Goal: Information Seeking & Learning: Find specific fact

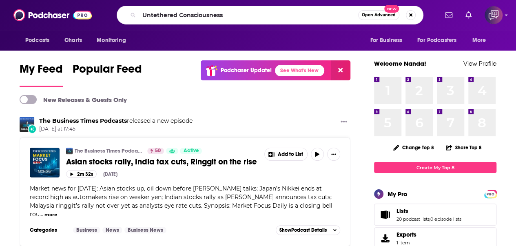
type input "Untethered Consciousness"
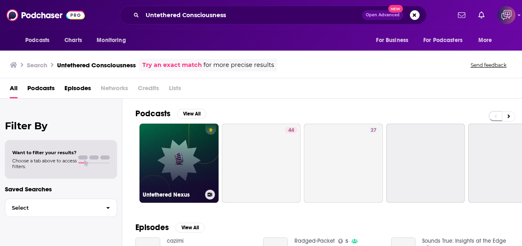
click at [167, 156] on link "Untethered Nexus" at bounding box center [178, 163] width 79 height 79
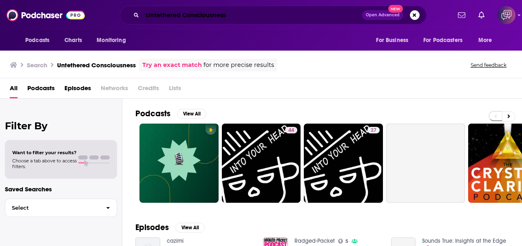
click at [205, 18] on input "Untethered Consciousness" at bounding box center [252, 15] width 220 height 13
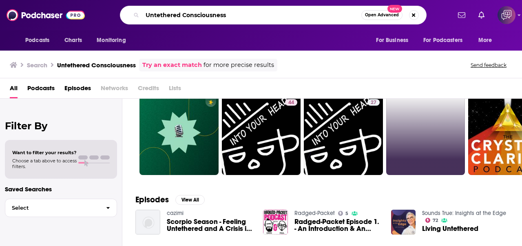
scroll to position [41, 0]
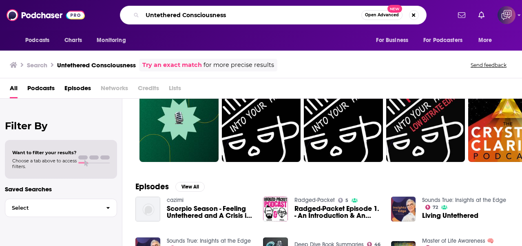
drag, startPoint x: 249, startPoint y: 17, endPoint x: 122, endPoint y: 26, distance: 127.9
click at [122, 26] on div "Podcasts Charts Monitoring Untethered Consciousness Open Advanced New For Busin…" at bounding box center [261, 15] width 522 height 30
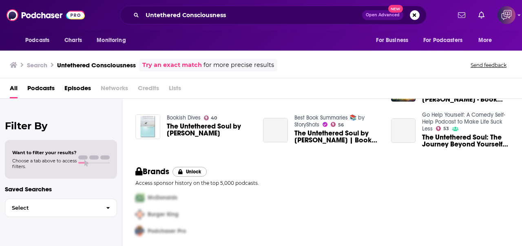
scroll to position [206, 0]
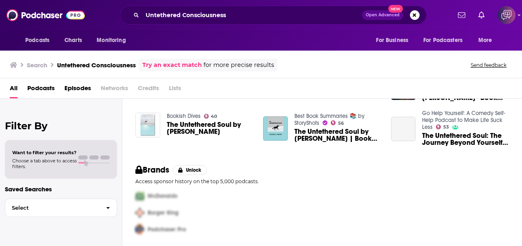
click at [54, 89] on span "Podcasts" at bounding box center [40, 90] width 27 height 17
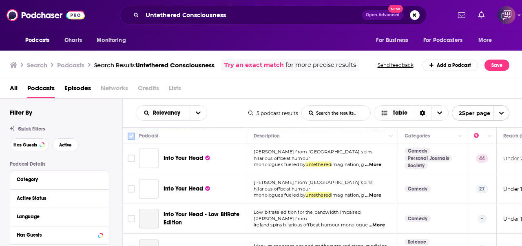
scroll to position [52, 0]
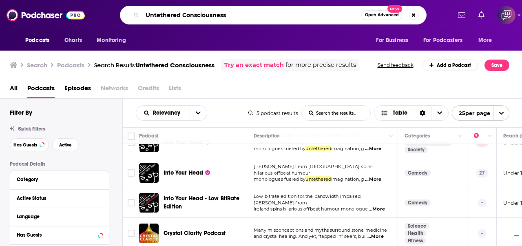
drag, startPoint x: 70, startPoint y: 20, endPoint x: 66, endPoint y: 18, distance: 4.8
click at [63, 20] on div "Podcasts Charts Monitoring Untethered Consciousness Open Advanced New For Busin…" at bounding box center [261, 15] width 522 height 30
paste input "[PERSON_NAME]"
type input "[PERSON_NAME]"
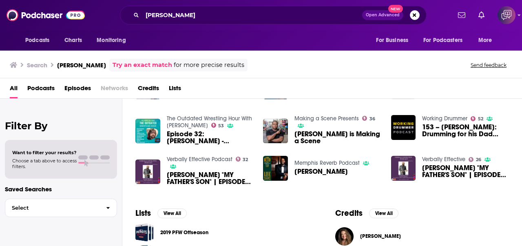
scroll to position [285, 0]
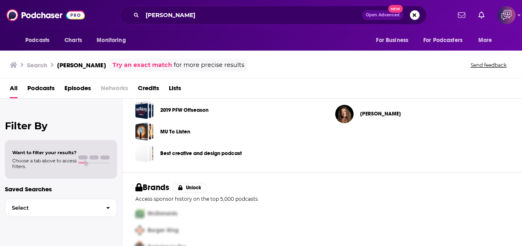
click at [52, 88] on span "Podcasts" at bounding box center [40, 90] width 27 height 17
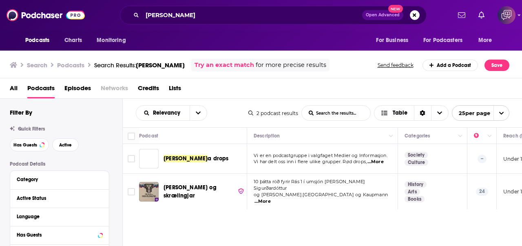
click at [154, 89] on span "Credits" at bounding box center [148, 90] width 21 height 17
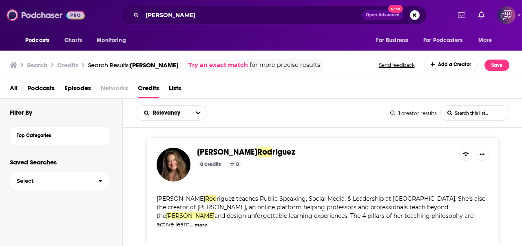
click at [33, 22] on img at bounding box center [46, 14] width 78 height 15
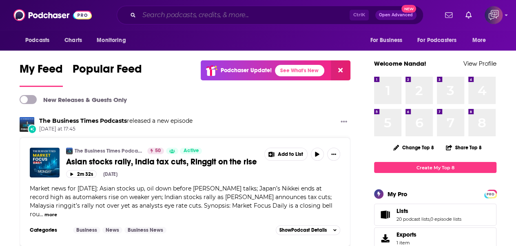
click at [271, 17] on input "Search podcasts, credits, & more..." at bounding box center [244, 15] width 210 height 13
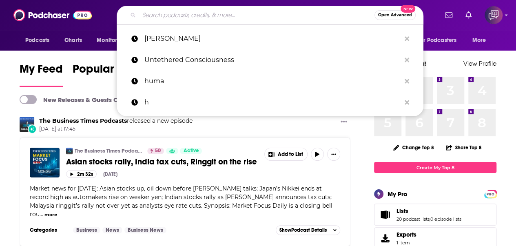
paste input "Untethered Consciousness"
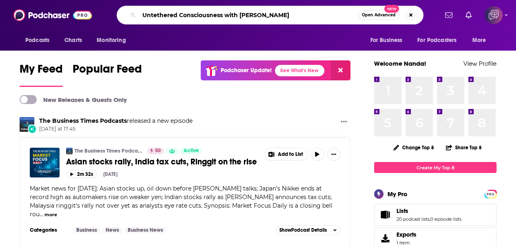
type input "Untethered Consciousness with [PERSON_NAME]"
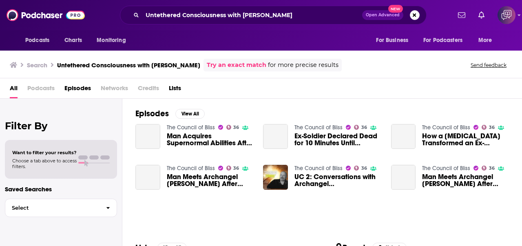
click at [9, 88] on div "All Podcasts Episodes Networks Credits Lists" at bounding box center [261, 88] width 522 height 20
click at [44, 88] on span "Podcasts" at bounding box center [40, 90] width 27 height 17
click at [11, 89] on span "All" at bounding box center [14, 90] width 8 height 17
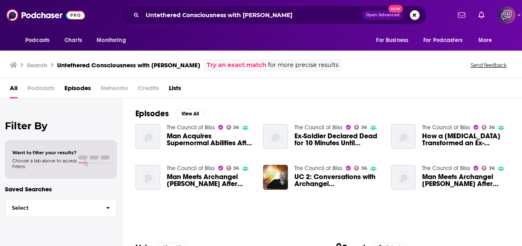
click at [386, 17] on span "Open Advanced" at bounding box center [383, 15] width 34 height 4
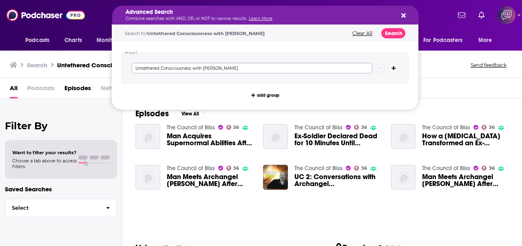
click at [293, 66] on input "Untethered Consciousness with [PERSON_NAME]" at bounding box center [252, 68] width 241 height 11
click at [394, 30] on button "Search" at bounding box center [393, 33] width 24 height 10
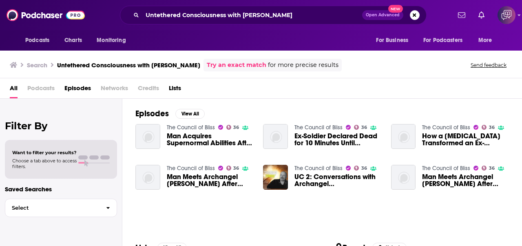
drag, startPoint x: 334, startPoint y: 7, endPoint x: 237, endPoint y: 18, distance: 98.0
click at [237, 18] on div "Untethered Consciousness with [PERSON_NAME] Open Advanced New" at bounding box center [273, 15] width 307 height 19
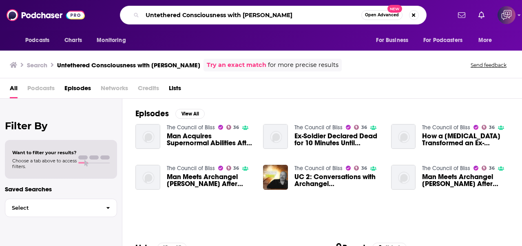
drag, startPoint x: 295, startPoint y: 11, endPoint x: 107, endPoint y: 15, distance: 188.4
click at [107, 15] on div "Untethered Consciousness with [PERSON_NAME] Open Advanced New" at bounding box center [272, 15] width 355 height 19
click at [412, 13] on button "Search podcasts, credits, & more..." at bounding box center [414, 15] width 10 height 10
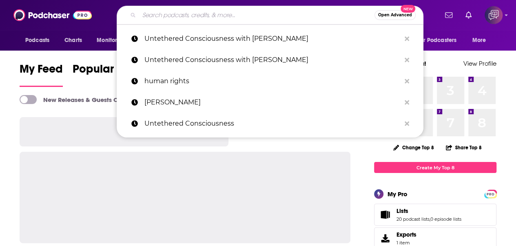
click at [197, 14] on input "Search podcasts, credits, & more..." at bounding box center [256, 15] width 235 height 13
paste input "Untethered Consciousness with [PERSON_NAME]"
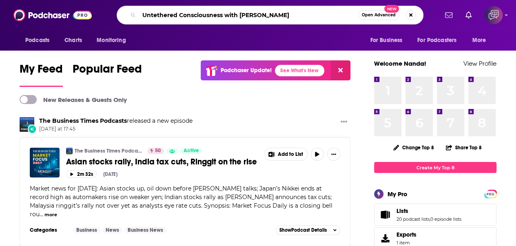
type input "Untethered Consciousness with [PERSON_NAME]"
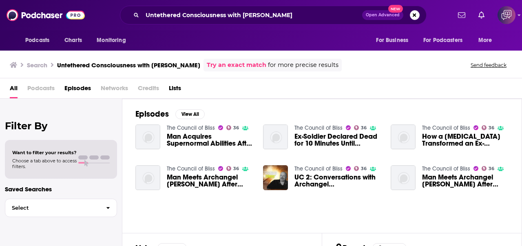
click at [16, 91] on span "All" at bounding box center [14, 90] width 8 height 17
click at [32, 89] on span "Podcasts" at bounding box center [40, 90] width 27 height 17
click at [36, 85] on span "Podcasts" at bounding box center [40, 90] width 27 height 17
click at [10, 86] on span "All" at bounding box center [14, 90] width 8 height 17
click at [31, 66] on h3 "Search" at bounding box center [37, 65] width 20 height 8
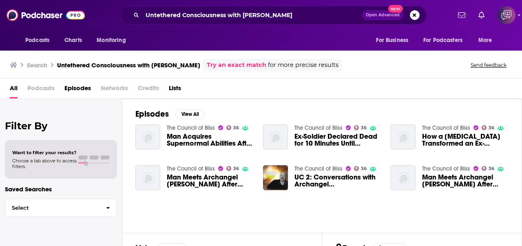
click at [228, 68] on link "Try an exact match" at bounding box center [237, 64] width 60 height 9
